Goal: Communication & Community: Answer question/provide support

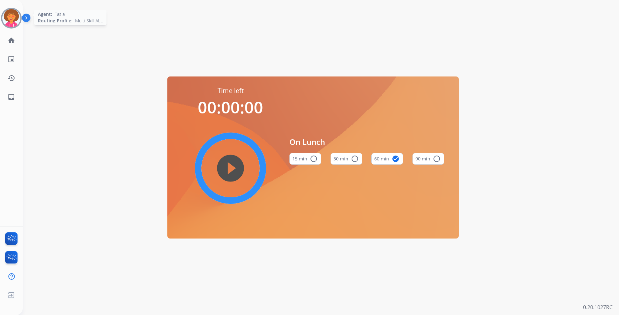
click at [13, 11] on img at bounding box center [11, 18] width 18 height 18
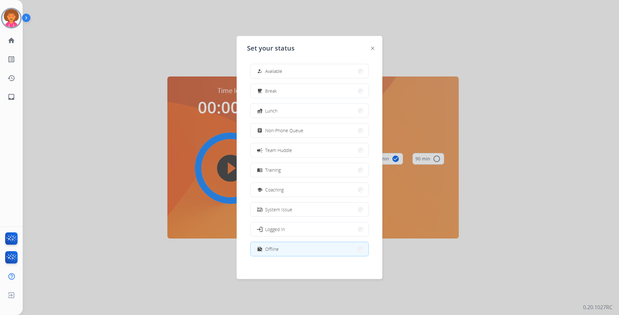
click at [298, 67] on button "how_to_reg Available" at bounding box center [310, 71] width 118 height 14
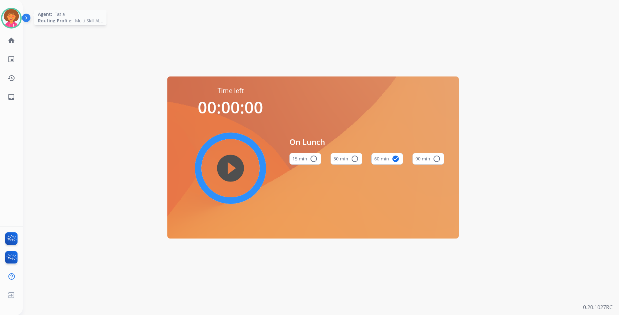
click at [14, 20] on img at bounding box center [11, 18] width 18 height 18
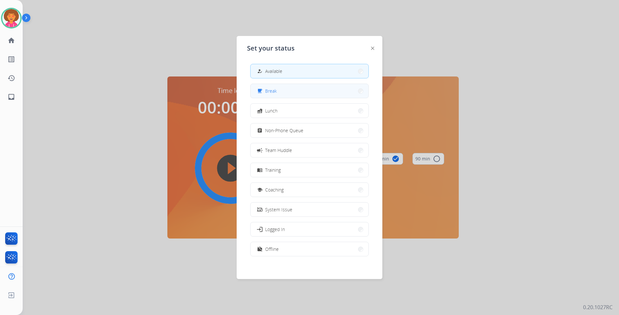
click at [278, 93] on button "free_breakfast Break" at bounding box center [310, 91] width 118 height 14
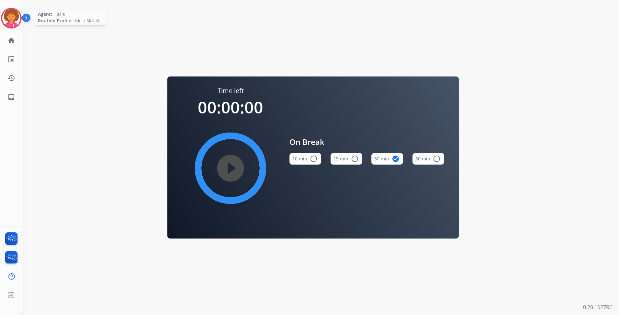
click at [18, 18] on img at bounding box center [11, 18] width 18 height 18
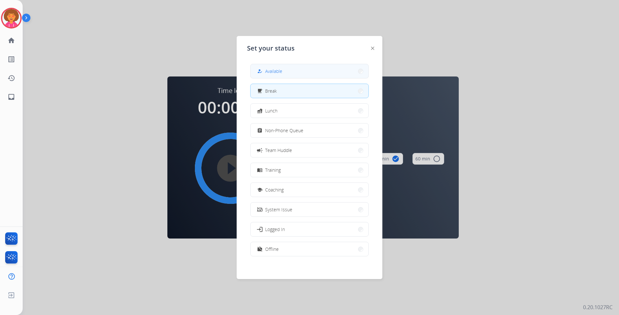
click at [287, 72] on button "how_to_reg Available" at bounding box center [310, 71] width 118 height 14
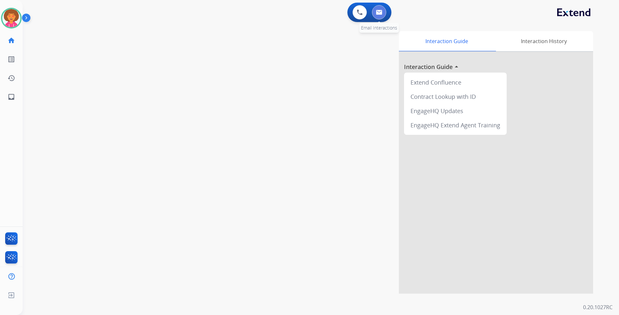
click at [384, 15] on button at bounding box center [379, 12] width 14 height 14
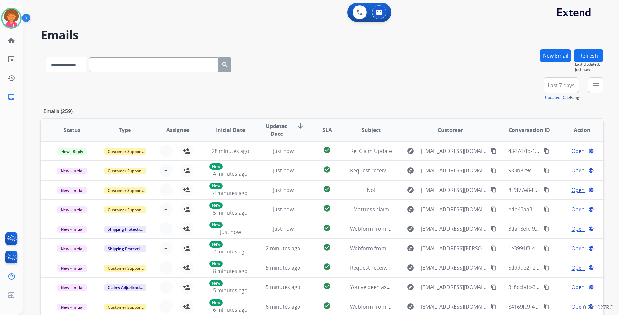
click at [86, 64] on select "**********" at bounding box center [66, 64] width 40 height 15
drag, startPoint x: 485, startPoint y: 46, endPoint x: 488, endPoint y: 55, distance: 9.7
click at [484, 46] on div "**********" at bounding box center [313, 180] width 581 height 315
click at [562, 86] on span "Last 7 days" at bounding box center [561, 85] width 27 height 3
click at [553, 163] on div "Last 90 days" at bounding box center [559, 164] width 36 height 10
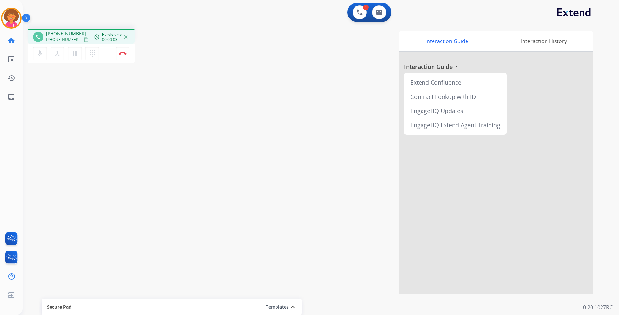
click at [83, 39] on mat-icon "content_copy" at bounding box center [86, 40] width 6 height 6
click at [122, 56] on button "Disconnect" at bounding box center [123, 54] width 14 height 14
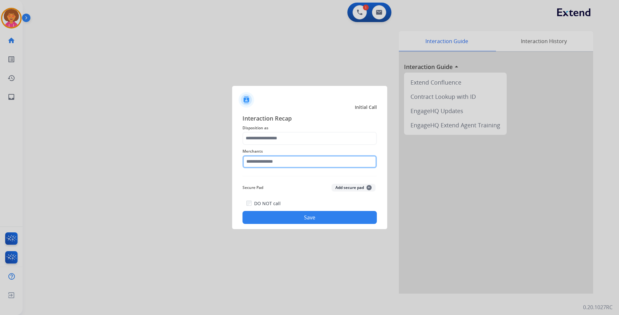
click at [281, 168] on input "text" at bounding box center [309, 161] width 134 height 13
drag, startPoint x: 279, startPoint y: 182, endPoint x: 282, endPoint y: 151, distance: 30.5
click at [279, 181] on li "Costway" at bounding box center [311, 180] width 123 height 12
type input "*******"
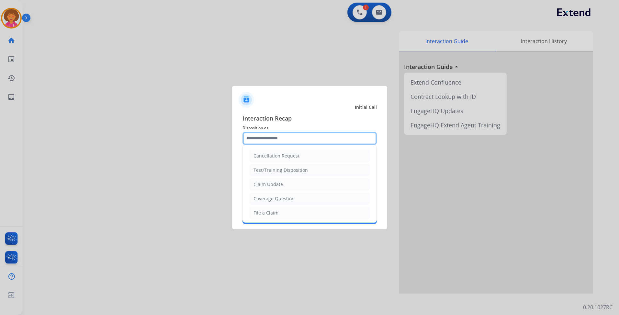
drag, startPoint x: 284, startPoint y: 136, endPoint x: 258, endPoint y: 101, distance: 44.2
click at [285, 136] on input "text" at bounding box center [309, 138] width 134 height 13
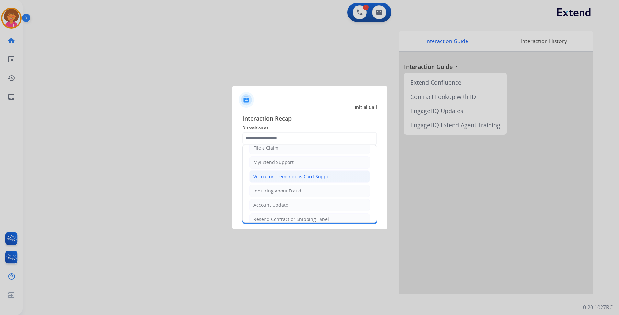
click at [301, 179] on div "Virtual or Tremendous Card Support" at bounding box center [292, 176] width 79 height 6
type input "**********"
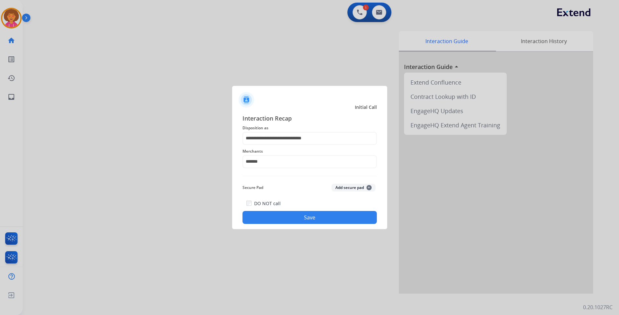
click at [311, 213] on button "Save" at bounding box center [309, 217] width 134 height 13
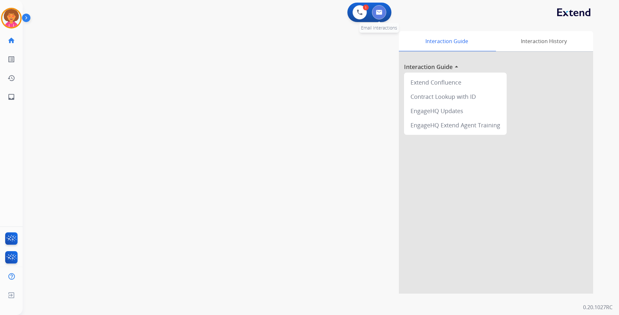
click at [383, 17] on button at bounding box center [379, 12] width 14 height 14
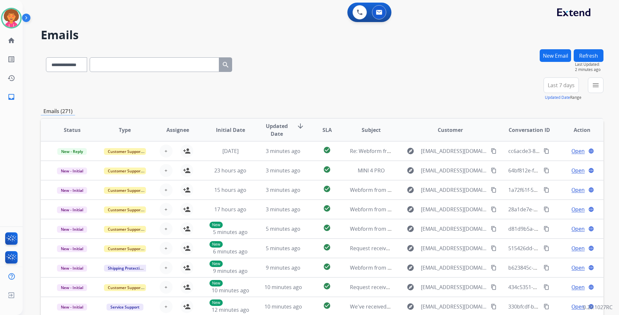
click at [551, 81] on button "Last 7 days" at bounding box center [561, 85] width 35 height 16
drag, startPoint x: 551, startPoint y: 165, endPoint x: 539, endPoint y: 161, distance: 13.1
click at [550, 165] on div "Last 90 days" at bounding box center [559, 164] width 36 height 10
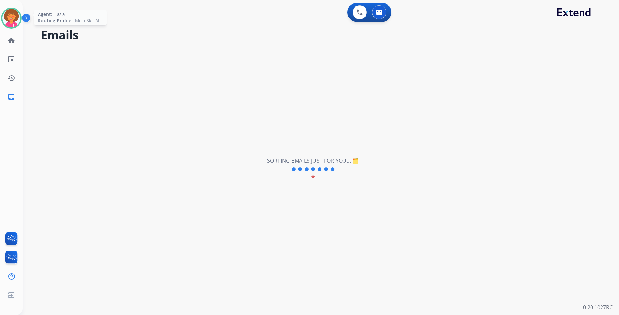
click at [4, 22] on img at bounding box center [11, 18] width 18 height 18
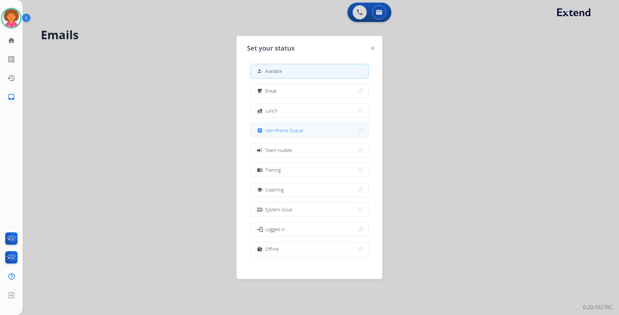
click at [284, 127] on div "assignment Non-Phone Queue" at bounding box center [280, 131] width 48 height 8
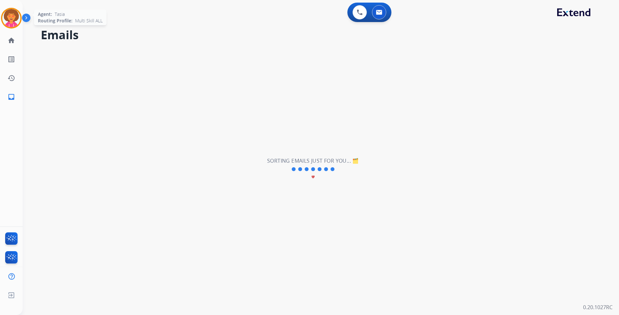
click at [13, 17] on img at bounding box center [11, 18] width 18 height 18
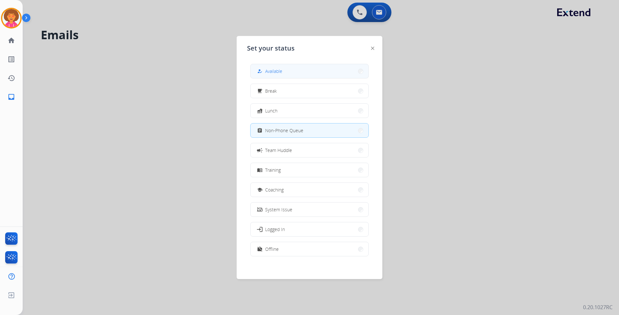
click at [284, 65] on button "how_to_reg Available" at bounding box center [310, 71] width 118 height 14
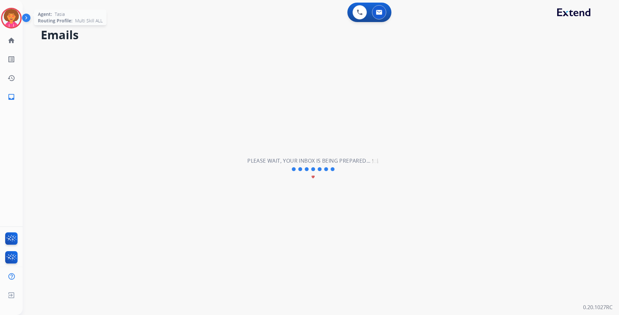
click at [11, 25] on img at bounding box center [11, 18] width 18 height 18
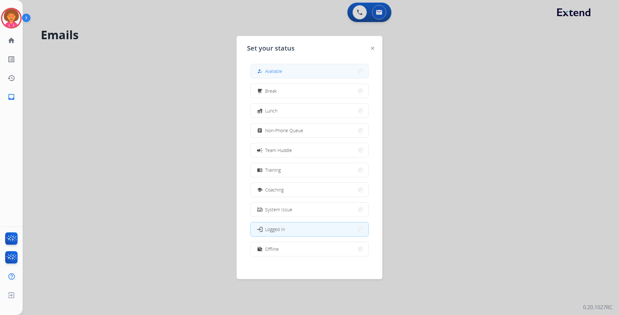
click at [283, 65] on button "how_to_reg Available" at bounding box center [310, 71] width 118 height 14
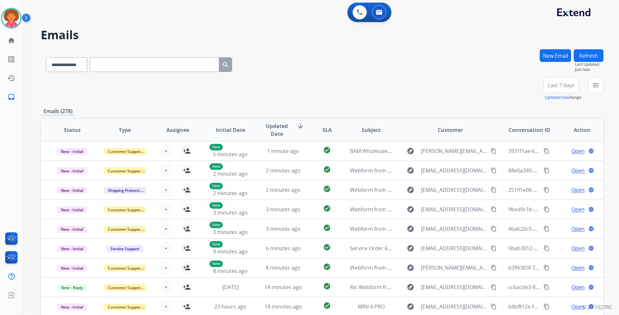
click at [567, 84] on span "Last 7 days" at bounding box center [561, 85] width 27 height 3
click at [556, 161] on div "Last 90 days" at bounding box center [559, 164] width 36 height 10
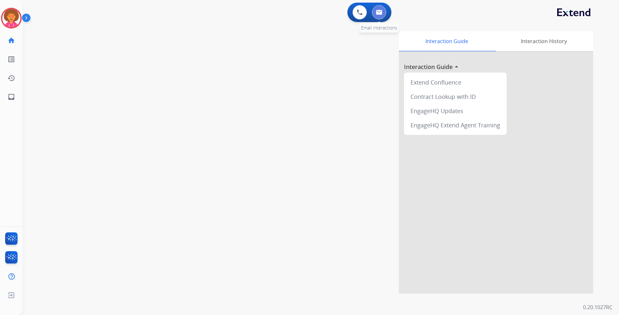
click at [380, 13] on img at bounding box center [379, 12] width 6 height 5
select select "**********"
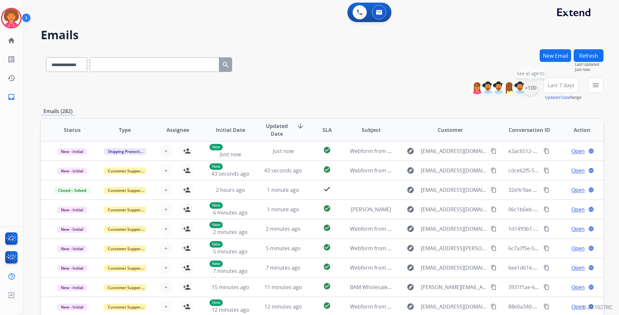
click at [524, 89] on div "+100" at bounding box center [531, 88] width 16 height 16
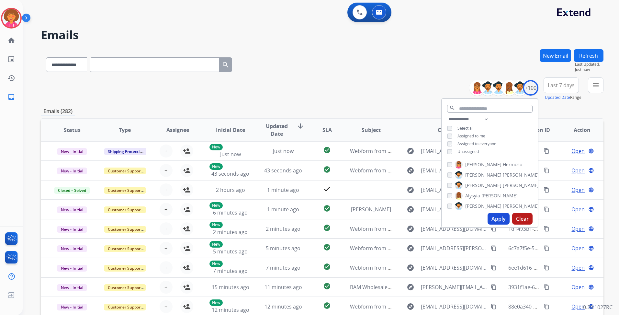
click at [465, 151] on span "Unassigned" at bounding box center [467, 152] width 21 height 6
click at [502, 218] on button "Apply" at bounding box center [499, 219] width 22 height 12
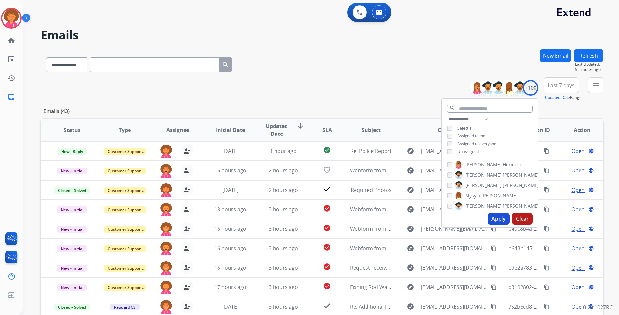
click at [402, 74] on div "**********" at bounding box center [322, 63] width 563 height 28
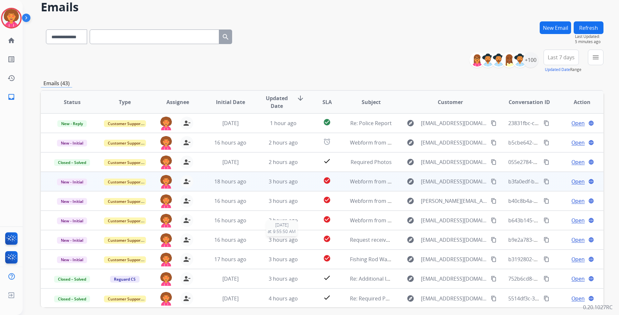
scroll to position [21, 0]
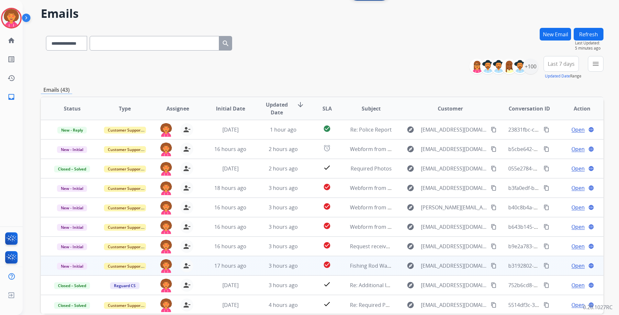
click at [571, 265] on span "Open" at bounding box center [577, 266] width 13 height 8
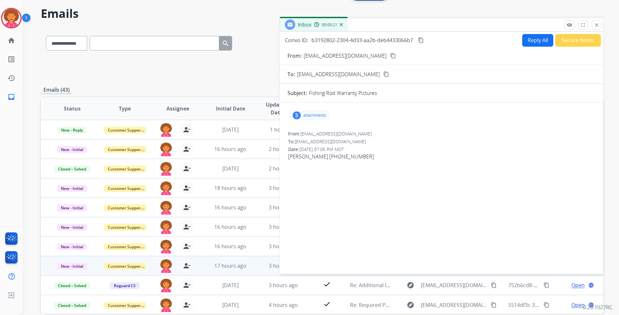
click at [602, 25] on div "Inbox 00:00:21" at bounding box center [442, 25] width 324 height 14
drag, startPoint x: 599, startPoint y: 25, endPoint x: 594, endPoint y: 24, distance: 5.0
click at [599, 25] on mat-icon "close" at bounding box center [597, 25] width 6 height 6
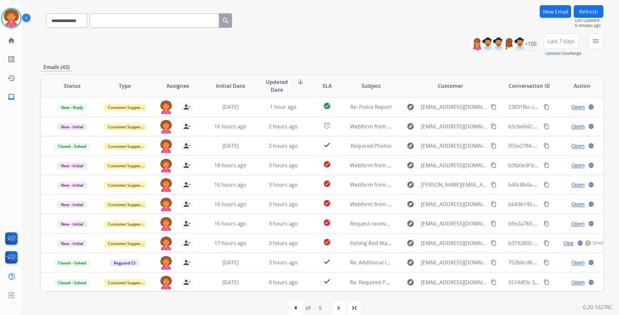
scroll to position [54, 0]
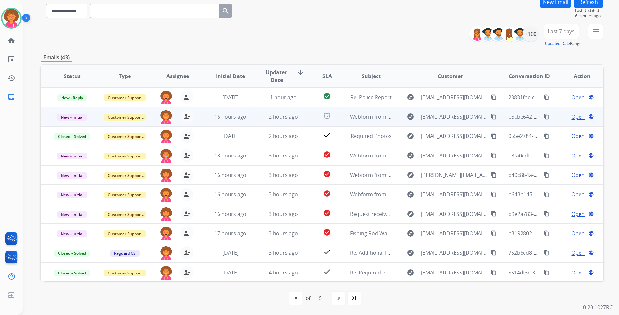
click at [571, 118] on span "Open" at bounding box center [577, 117] width 13 height 8
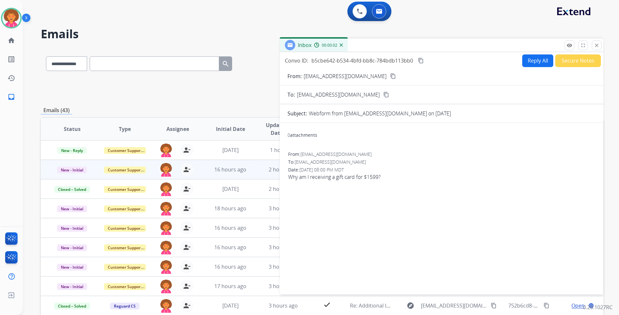
scroll to position [0, 0]
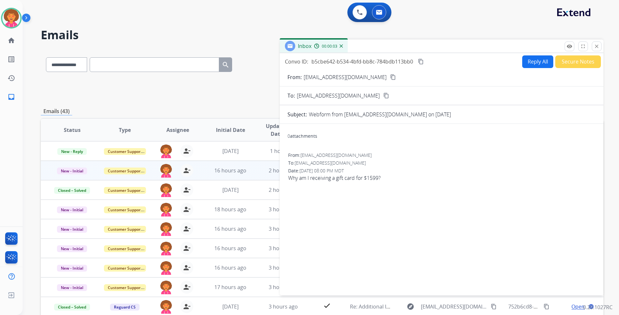
click at [528, 60] on button "Reply All" at bounding box center [537, 61] width 31 height 13
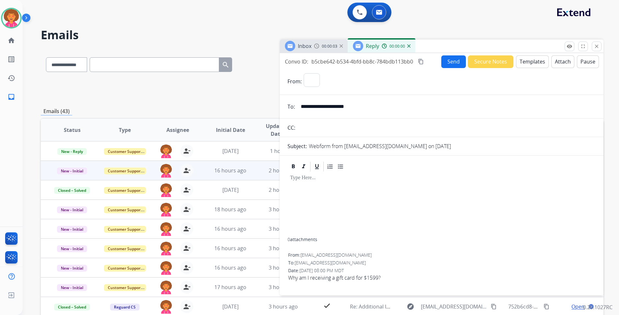
select select "**********"
click at [525, 62] on button "Templates" at bounding box center [532, 61] width 33 height 13
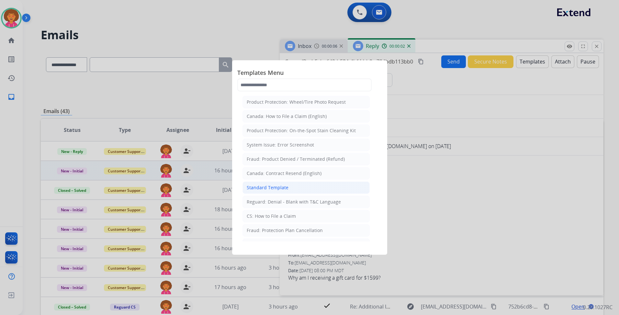
click at [287, 188] on li "Standard Template" at bounding box center [305, 187] width 127 height 12
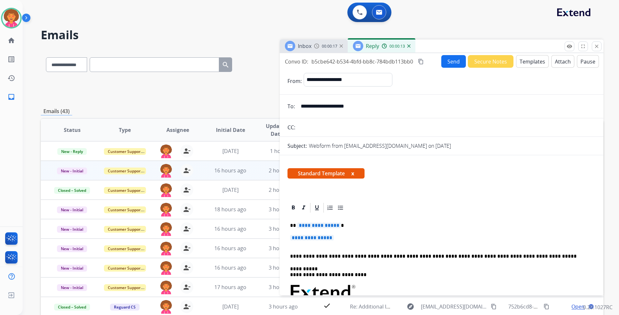
click at [364, 105] on input "**********" at bounding box center [446, 106] width 299 height 13
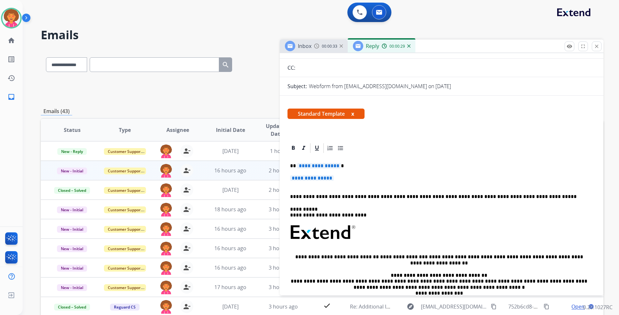
scroll to position [65, 0]
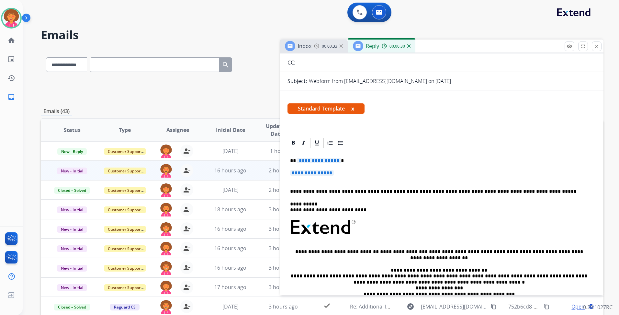
click at [336, 162] on span "**********" at bounding box center [319, 161] width 44 height 6
click at [338, 183] on div "**********" at bounding box center [441, 244] width 308 height 191
click at [332, 181] on p "**********" at bounding box center [441, 176] width 303 height 12
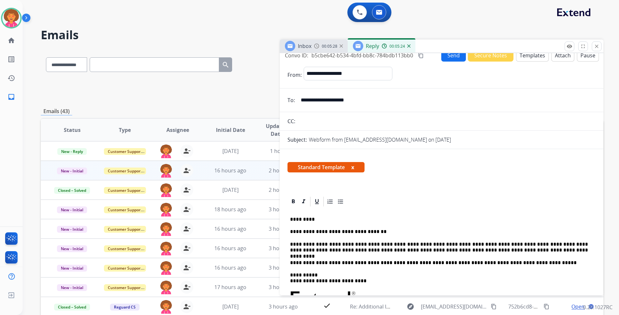
scroll to position [0, 0]
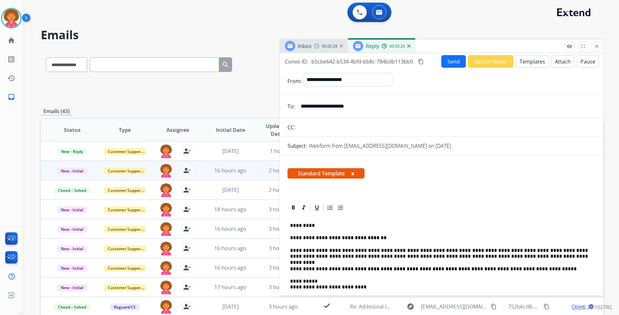
click at [451, 65] on button "Send" at bounding box center [453, 61] width 25 height 13
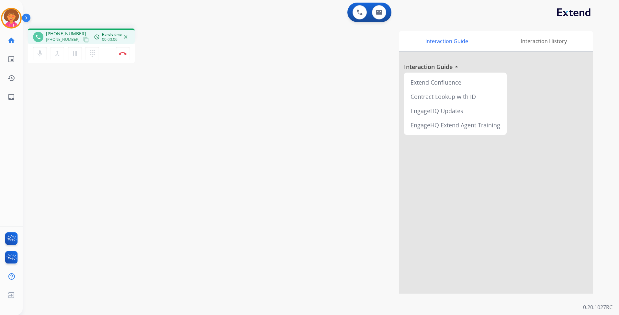
click at [83, 39] on mat-icon "content_copy" at bounding box center [86, 40] width 6 height 6
click at [74, 52] on mat-icon "pause" at bounding box center [75, 54] width 8 height 8
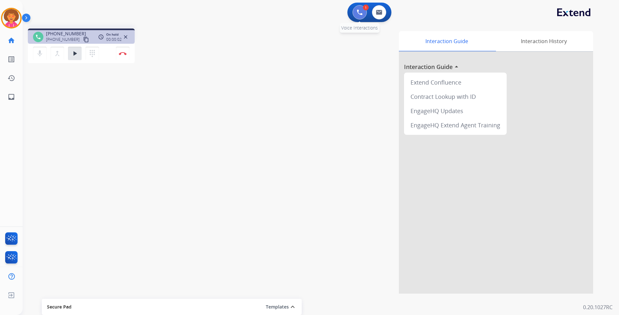
click at [358, 14] on img at bounding box center [360, 12] width 6 height 6
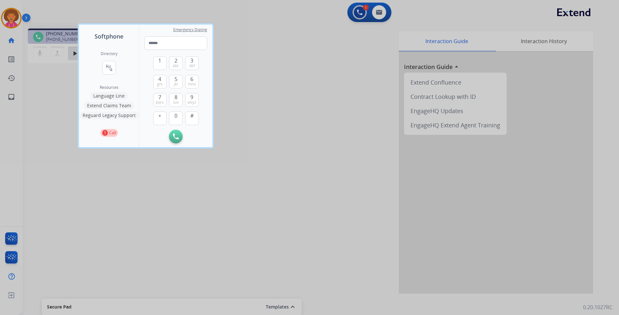
click at [104, 97] on button "Language Line" at bounding box center [109, 96] width 38 height 8
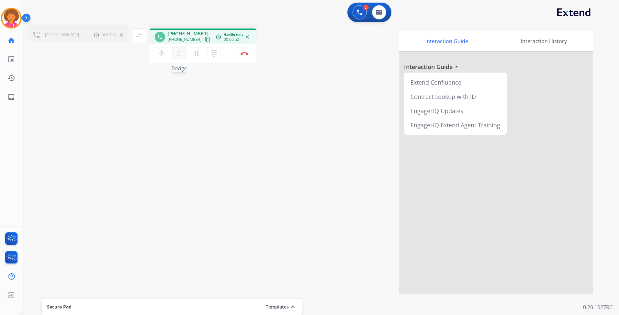
click at [182, 54] on mat-icon "merge_type" at bounding box center [179, 54] width 8 height 8
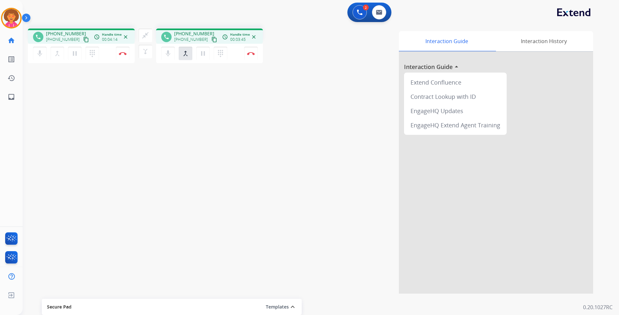
click at [83, 40] on mat-icon "content_copy" at bounding box center [86, 40] width 6 height 6
drag, startPoint x: 7, startPoint y: 77, endPoint x: 248, endPoint y: 56, distance: 241.8
click at [248, 56] on div "phone +13238218247 +13238218247 content_copy access_time Call metrics Queue 00:…" at bounding box center [313, 158] width 581 height 270
click at [250, 55] on img at bounding box center [251, 53] width 8 height 3
click at [254, 52] on img at bounding box center [251, 53] width 8 height 3
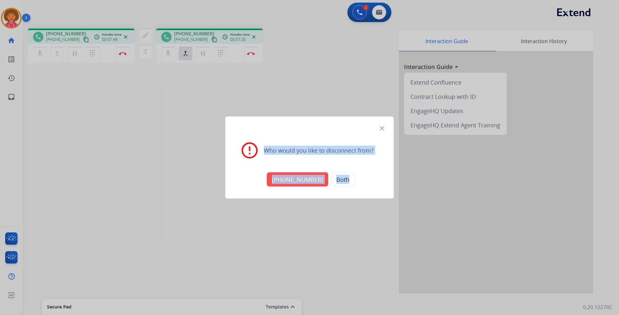
click at [339, 176] on button "Both" at bounding box center [343, 179] width 24 height 15
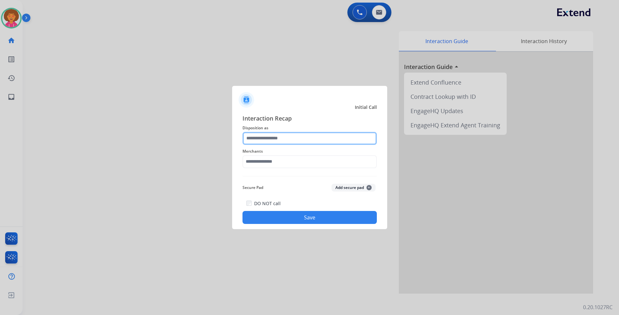
click at [281, 138] on input "text" at bounding box center [309, 138] width 134 height 13
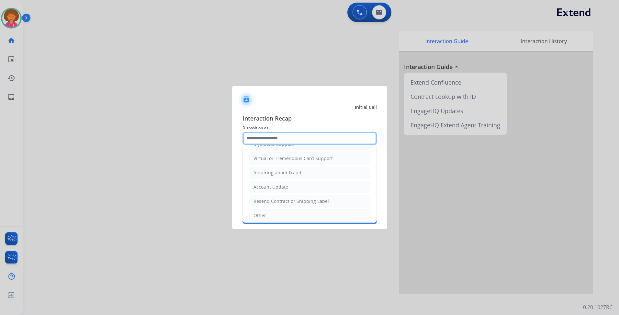
scroll to position [97, 0]
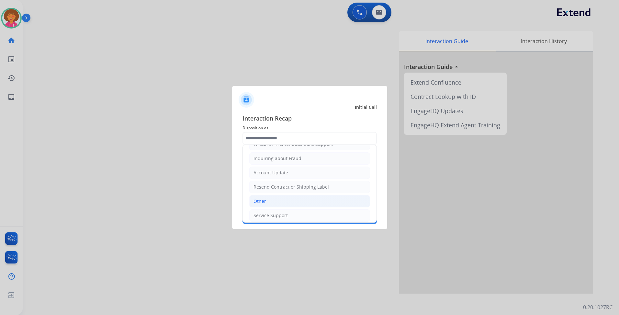
click at [284, 199] on li "Other" at bounding box center [309, 201] width 121 height 12
type input "*****"
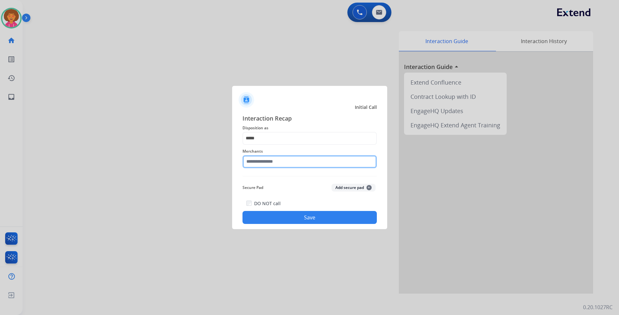
click at [289, 166] on input "text" at bounding box center [309, 161] width 134 height 13
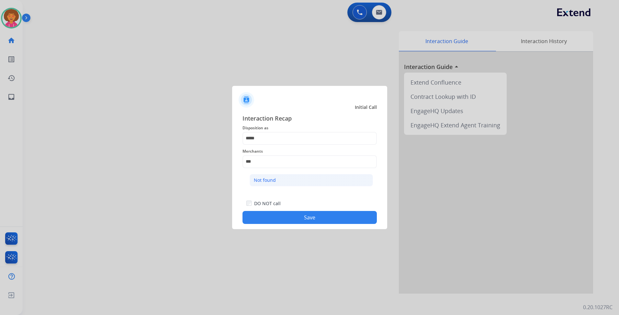
click at [277, 179] on li "Not found" at bounding box center [311, 180] width 123 height 12
type input "*********"
click at [306, 220] on button "Save" at bounding box center [309, 217] width 134 height 13
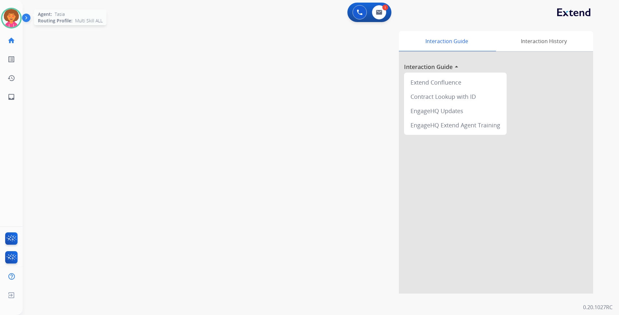
click at [11, 20] on img at bounding box center [11, 18] width 18 height 18
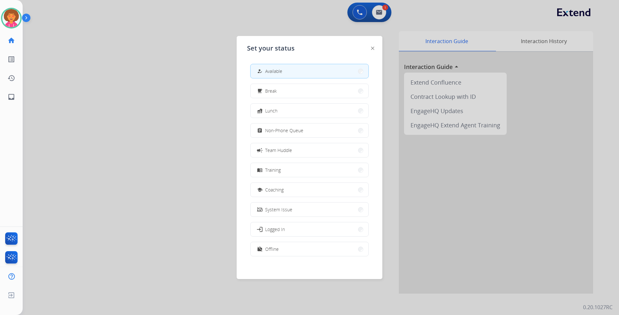
click at [109, 121] on div at bounding box center [309, 157] width 619 height 315
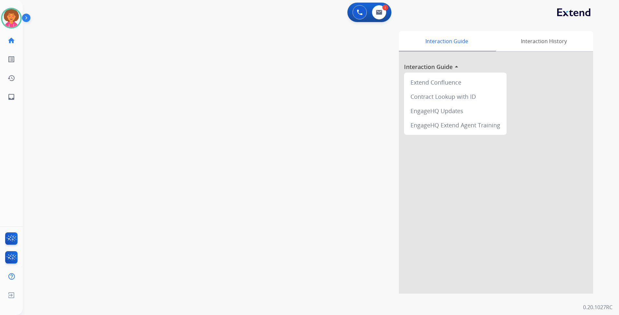
drag, startPoint x: 198, startPoint y: 40, endPoint x: 194, endPoint y: 46, distance: 7.4
click at [198, 41] on div "swap_horiz Break voice bridge close_fullscreen Connect 3-Way Call merge_type Se…" at bounding box center [313, 158] width 581 height 270
click at [10, 22] on img at bounding box center [11, 18] width 18 height 18
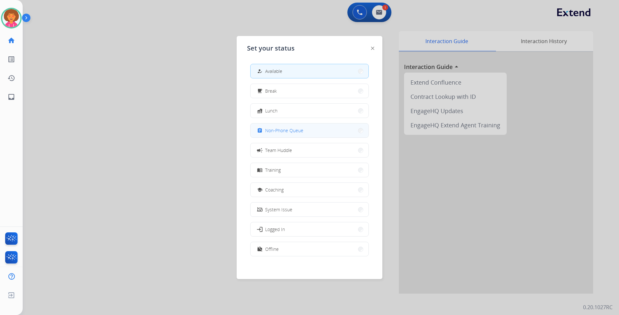
scroll to position [2, 0]
click at [24, 17] on img at bounding box center [27, 19] width 11 height 12
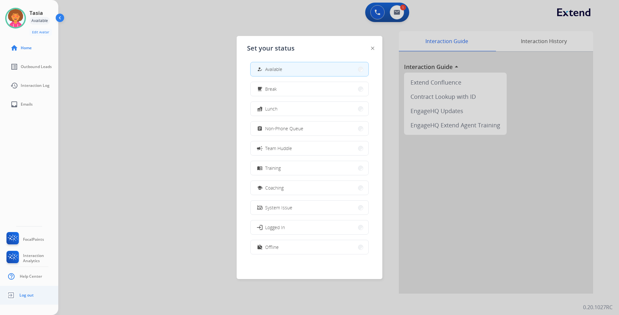
click at [25, 298] on link "Log out" at bounding box center [19, 295] width 28 height 12
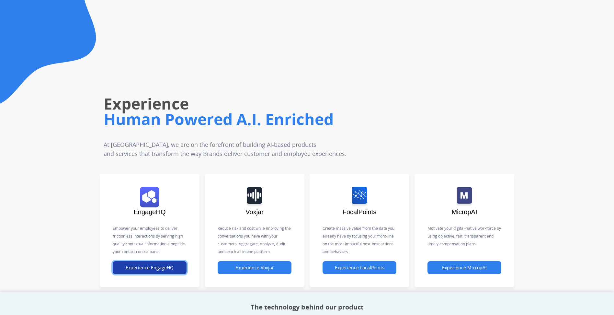
click at [141, 263] on button "Experience EngageHQ" at bounding box center [150, 267] width 74 height 13
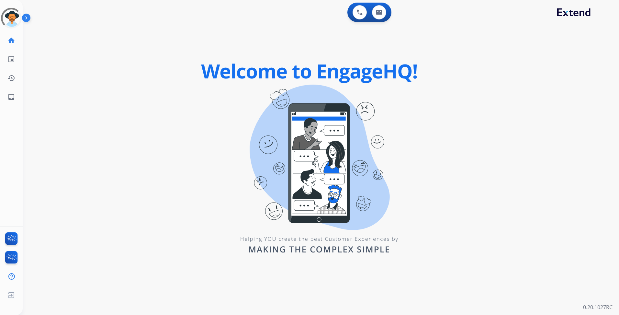
click at [28, 17] on img at bounding box center [27, 19] width 11 height 12
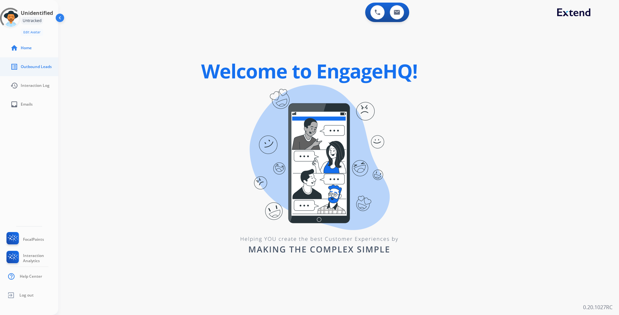
click at [42, 68] on span "Outbound Leads" at bounding box center [36, 66] width 31 height 5
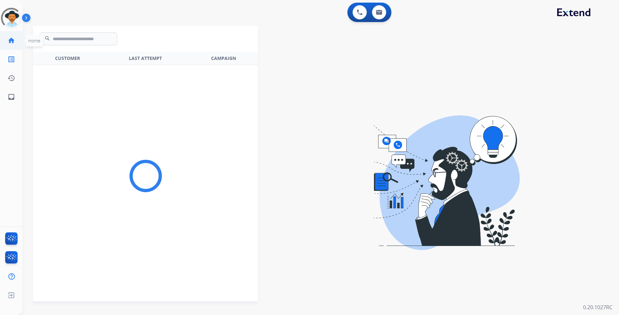
click at [12, 40] on mat-icon "home" at bounding box center [11, 41] width 8 height 8
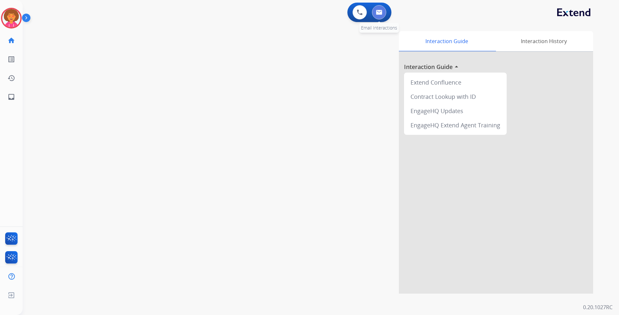
click at [382, 14] on img at bounding box center [379, 12] width 6 height 5
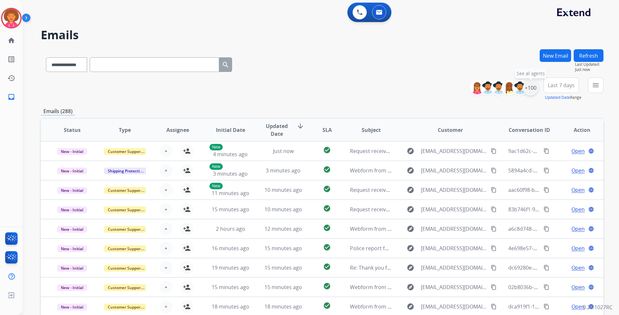
click at [529, 85] on div "+100" at bounding box center [531, 88] width 16 height 16
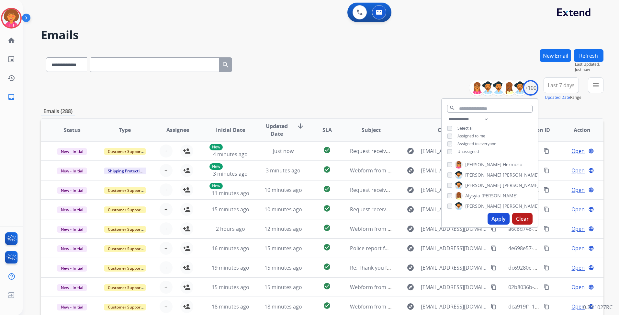
click at [470, 150] on span "Unassigned" at bounding box center [467, 152] width 21 height 6
click at [496, 216] on button "Apply" at bounding box center [499, 219] width 22 height 12
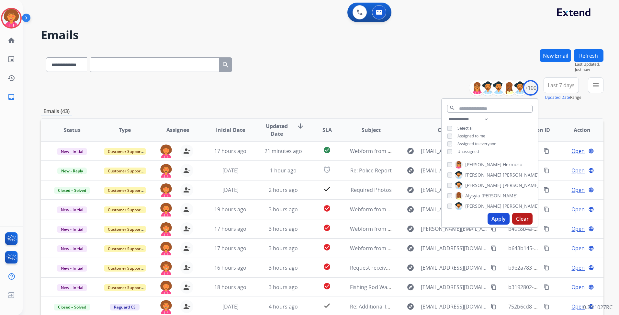
click at [385, 96] on div "**********" at bounding box center [322, 88] width 563 height 23
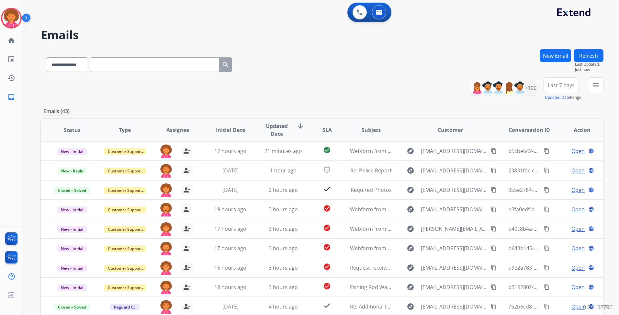
scroll to position [1, 0]
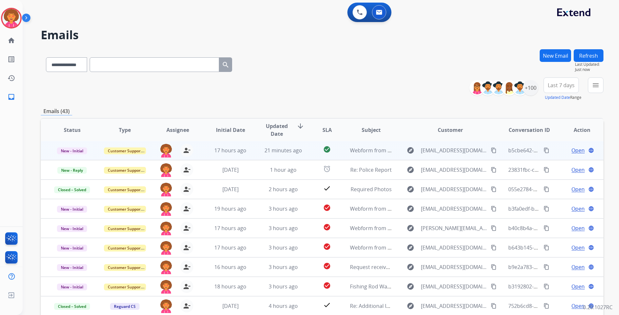
click at [574, 150] on span "Open" at bounding box center [577, 150] width 13 height 8
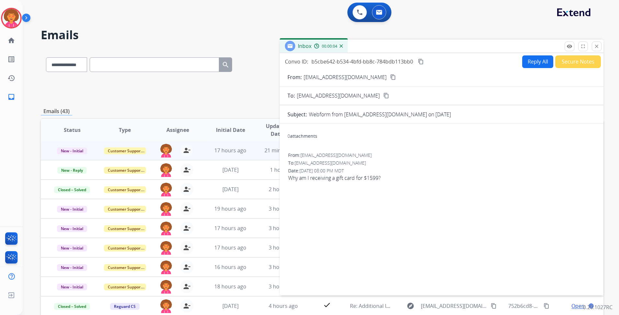
click at [533, 60] on button "Reply All" at bounding box center [537, 61] width 31 height 13
select select "**********"
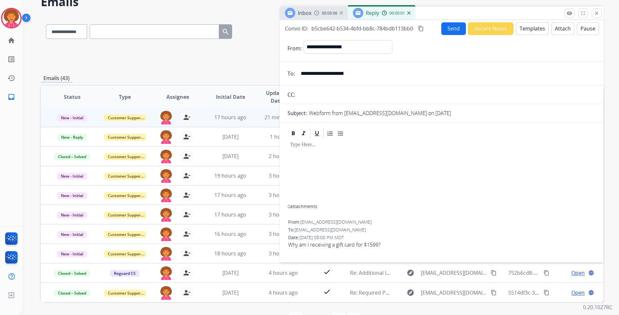
scroll to position [0, 0]
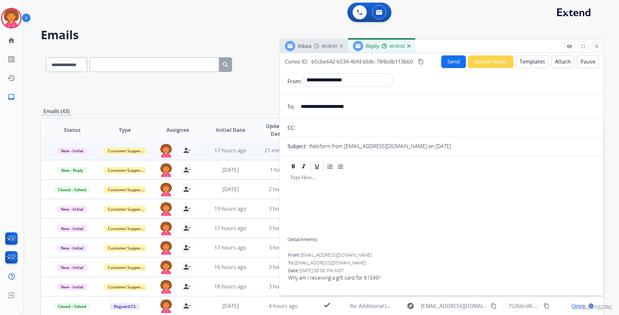
click at [537, 61] on button "Templates" at bounding box center [532, 61] width 33 height 13
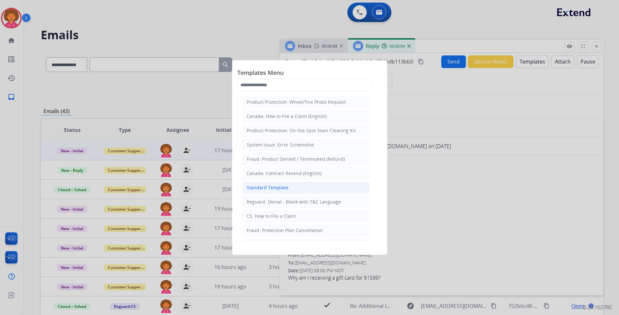
click at [273, 186] on div "Standard Template" at bounding box center [268, 187] width 42 height 6
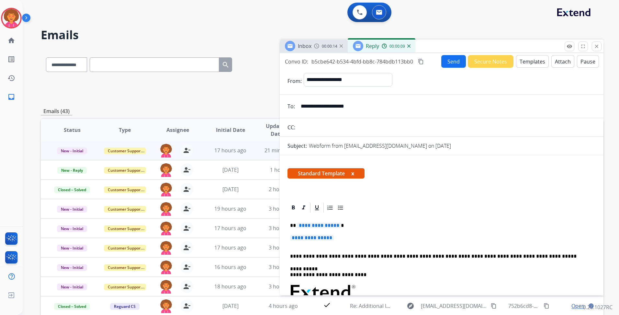
drag, startPoint x: 372, startPoint y: 108, endPoint x: 300, endPoint y: 108, distance: 71.9
click at [300, 110] on input "**********" at bounding box center [446, 106] width 299 height 13
click at [336, 225] on span "**********" at bounding box center [319, 225] width 44 height 6
click at [333, 247] on p "**********" at bounding box center [441, 241] width 303 height 12
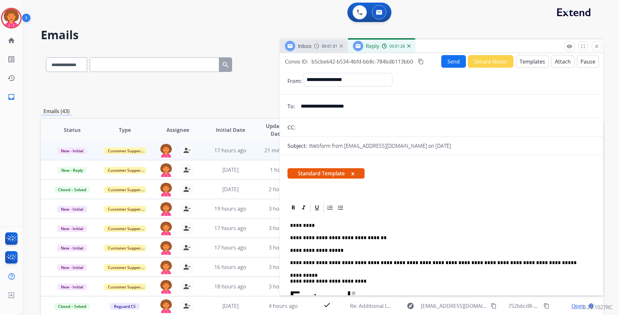
drag, startPoint x: 308, startPoint y: 251, endPoint x: 483, endPoint y: 211, distance: 179.3
click at [483, 211] on div at bounding box center [441, 208] width 308 height 12
click at [335, 251] on p "**********" at bounding box center [439, 250] width 298 height 6
click at [413, 251] on p "**********" at bounding box center [439, 250] width 298 height 6
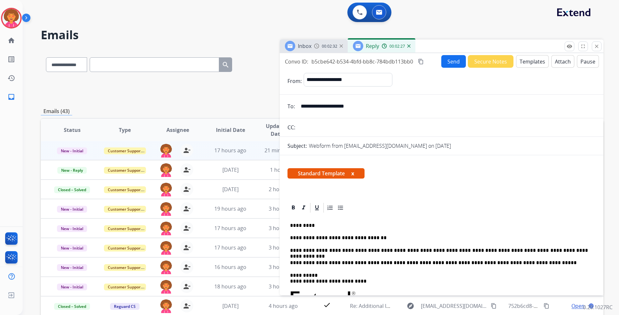
click at [418, 250] on p "**********" at bounding box center [439, 250] width 298 height 6
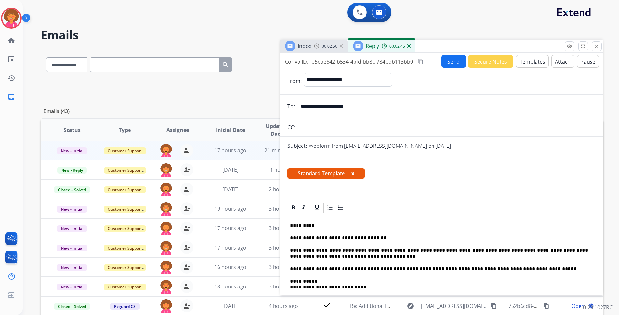
click at [357, 255] on p "**********" at bounding box center [439, 253] width 298 height 12
click at [450, 59] on button "Send" at bounding box center [453, 61] width 25 height 13
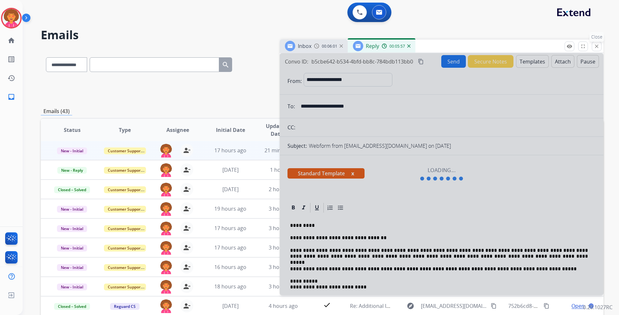
click at [596, 49] on mat-icon "close" at bounding box center [597, 46] width 6 height 6
